Goal: Contribute content: Add original content to the website for others to see

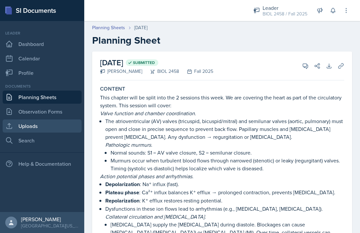
click at [39, 127] on link "Uploads" at bounding box center [42, 126] width 79 height 13
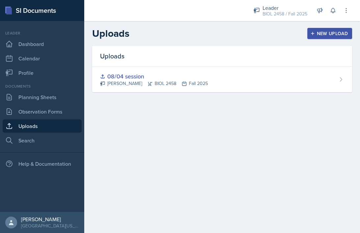
click at [326, 31] on div "New Upload" at bounding box center [329, 33] width 36 height 5
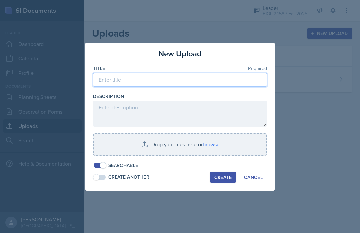
click at [214, 77] on input at bounding box center [180, 80] width 174 height 14
type input "09/10 upload"
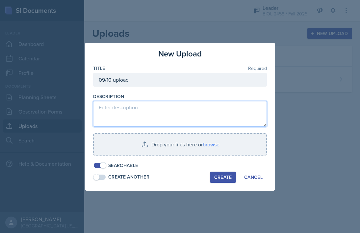
click at [179, 108] on textarea at bounding box center [180, 114] width 174 height 26
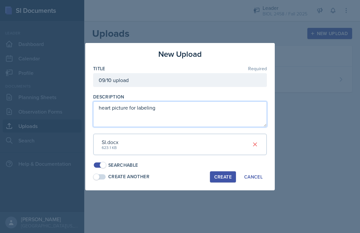
type textarea "heart picture for labeling"
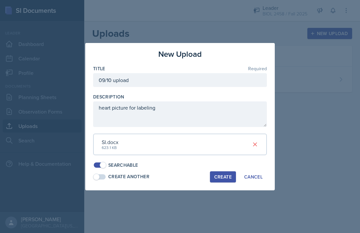
click at [219, 177] on div "Create" at bounding box center [222, 177] width 17 height 5
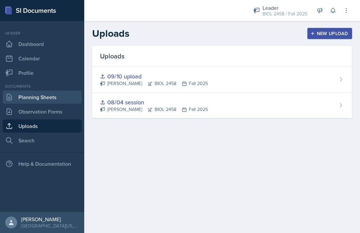
click at [54, 100] on link "Planning Sheets" at bounding box center [42, 97] width 79 height 13
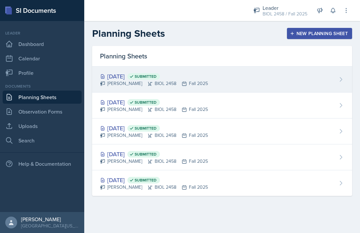
click at [141, 79] on div "[DATE] Submitted" at bounding box center [154, 76] width 108 height 9
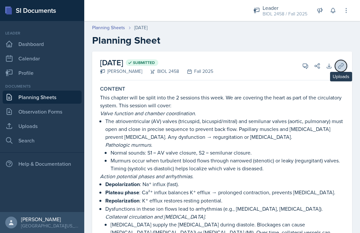
click at [338, 66] on icon at bounding box center [340, 66] width 7 height 7
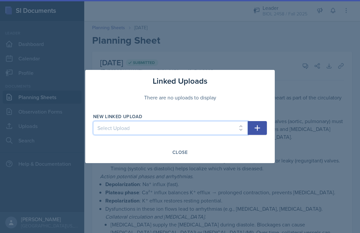
click at [199, 125] on select "Select Upload 08/04 session 09/10 upload" at bounding box center [170, 128] width 155 height 14
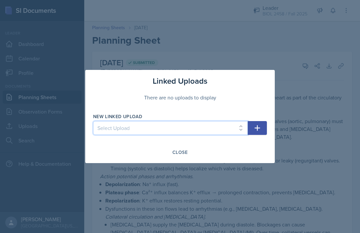
select select "67f78010-e345-4e3c-bbcc-68f44c0c999a"
click at [93, 121] on select "Select Upload 08/04 session 09/10 upload" at bounding box center [170, 128] width 155 height 14
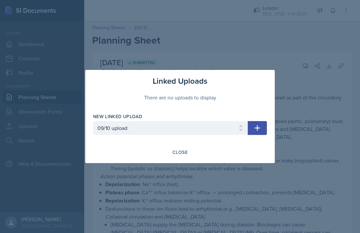
click at [257, 132] on icon "button" at bounding box center [257, 128] width 8 height 8
select select
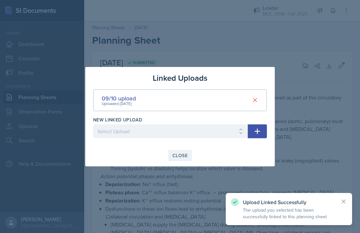
click at [180, 156] on div "Close" at bounding box center [179, 155] width 15 height 5
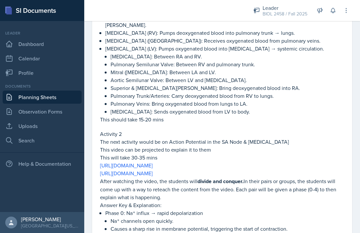
scroll to position [360, 0]
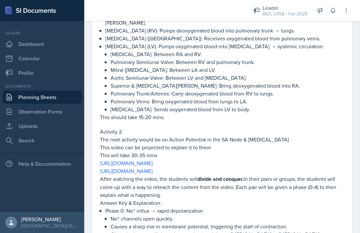
drag, startPoint x: 98, startPoint y: 137, endPoint x: 240, endPoint y: 152, distance: 142.8
click at [240, 152] on div "Session Activity 1: Label the Heart The first activity will be to label a simpl…" at bounding box center [221, 151] width 249 height 413
copy div "This will take 30-35 mins [URL][DOMAIN_NAME] [URL][DOMAIN_NAME]"
click at [199, 106] on p "[MEDICAL_DATA]: Sends oxygenated blood from LV to body." at bounding box center [226, 110] width 233 height 8
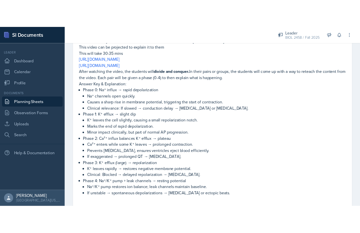
scroll to position [440, 0]
